Goal: Unclear: Browse casually

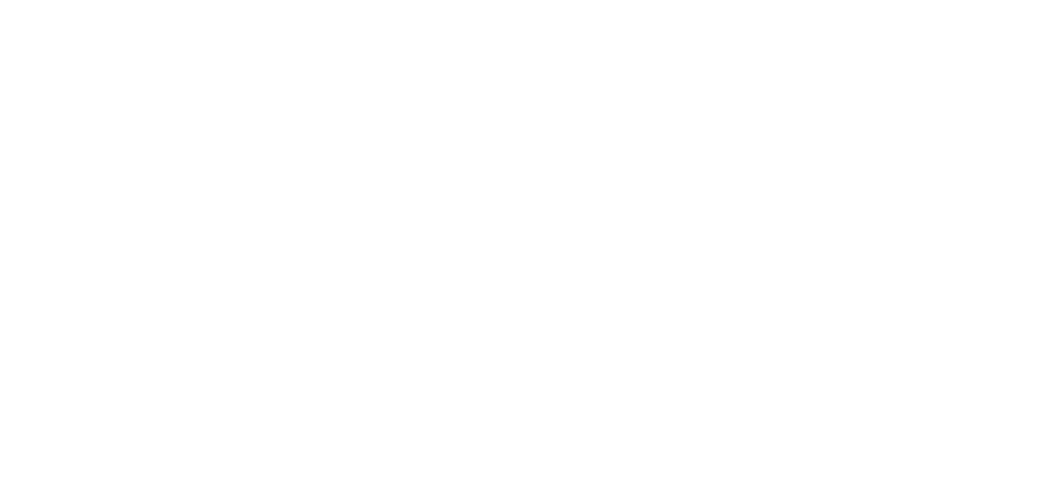
click at [13, 6] on html at bounding box center [520, 3] width 1040 height 6
